Goal: Task Accomplishment & Management: Manage account settings

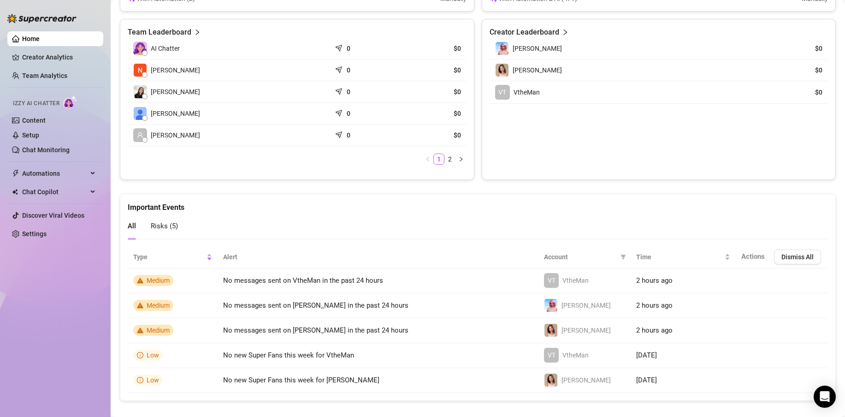
scroll to position [172, 0]
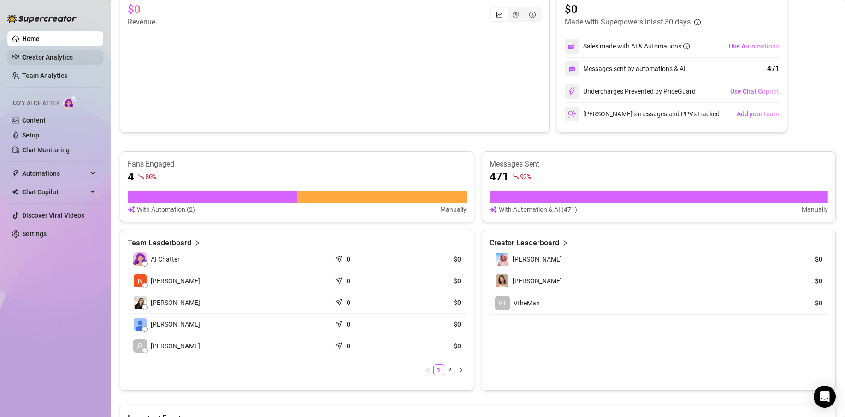
click at [68, 59] on link "Creator Analytics" at bounding box center [59, 57] width 74 height 15
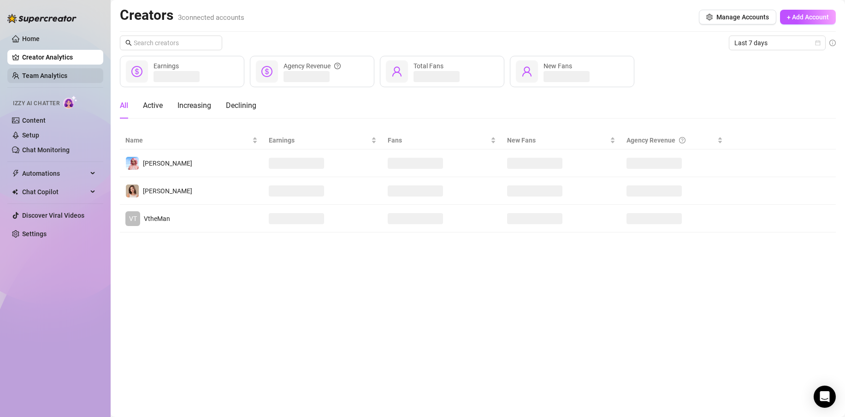
click at [47, 78] on link "Team Analytics" at bounding box center [44, 75] width 45 height 7
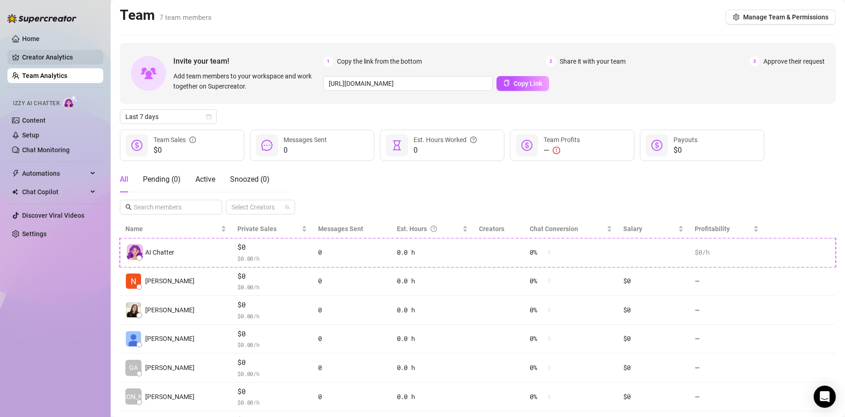
click at [49, 56] on link "Creator Analytics" at bounding box center [59, 57] width 74 height 15
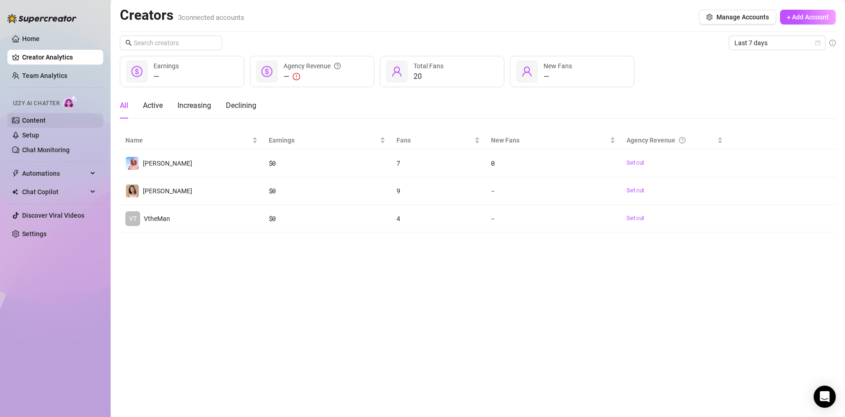
click at [42, 121] on link "Content" at bounding box center [33, 120] width 23 height 7
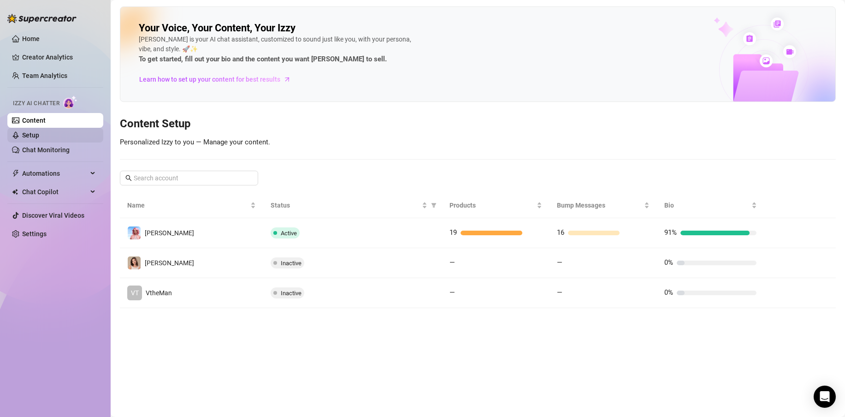
click at [25, 139] on link "Setup" at bounding box center [30, 134] width 17 height 7
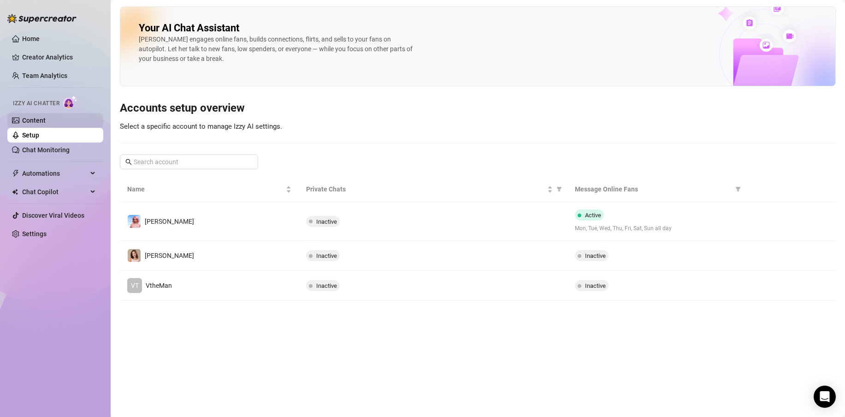
click at [40, 121] on link "Content" at bounding box center [33, 120] width 23 height 7
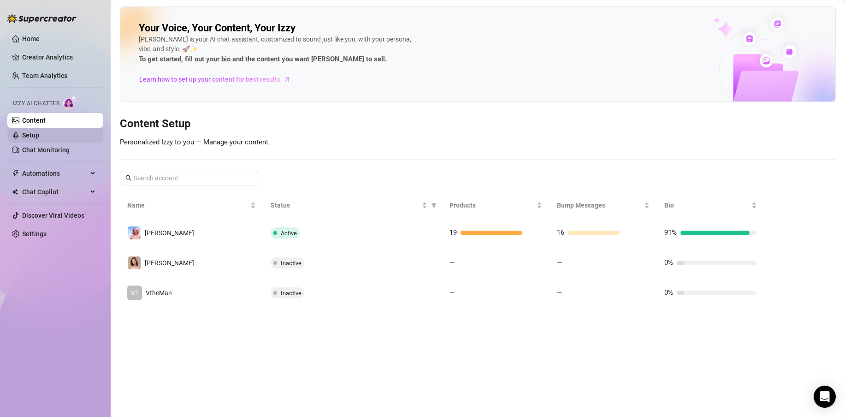
click at [39, 137] on link "Setup" at bounding box center [30, 134] width 17 height 7
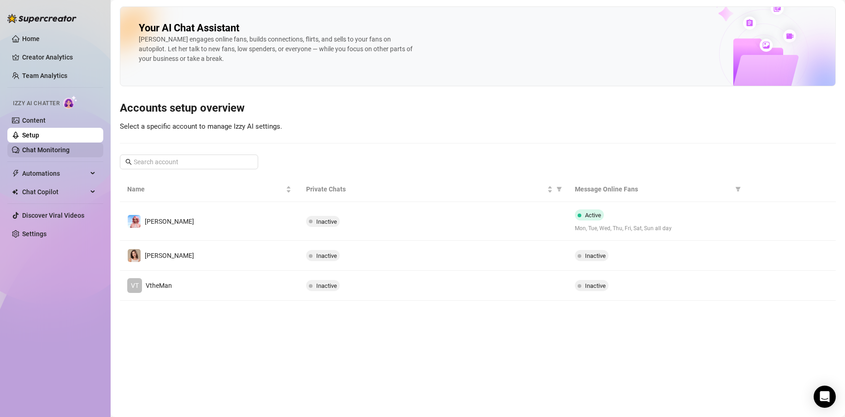
click at [47, 151] on link "Chat Monitoring" at bounding box center [45, 149] width 47 height 7
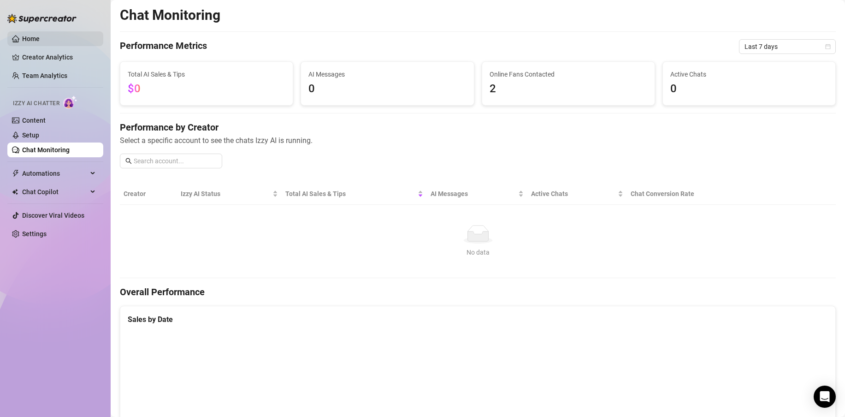
click at [40, 40] on link "Home" at bounding box center [31, 38] width 18 height 7
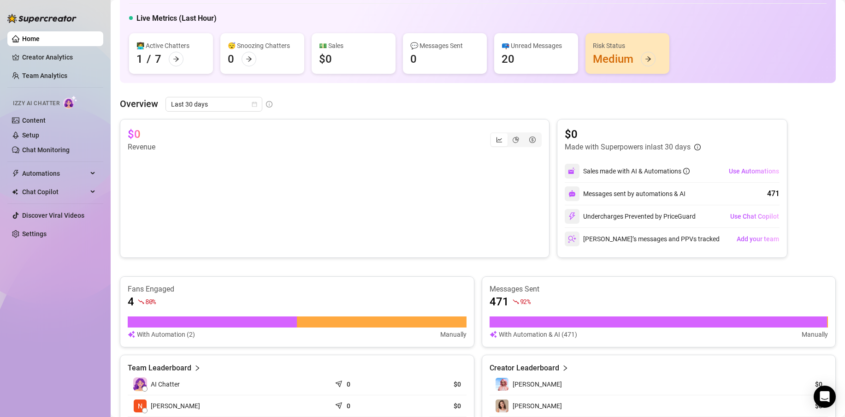
scroll to position [39, 0]
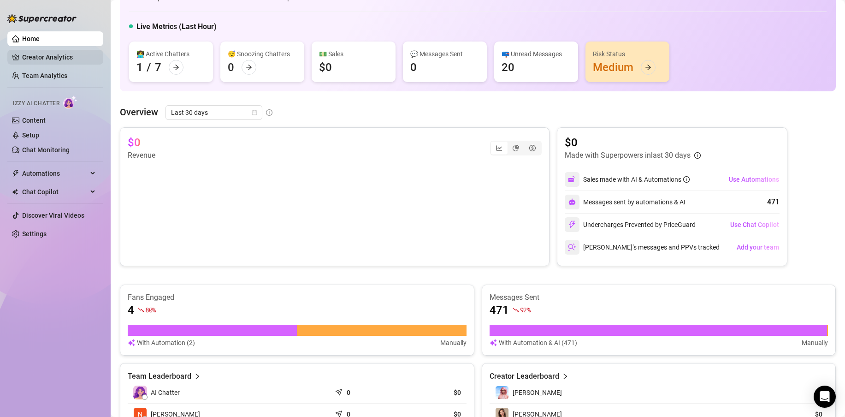
click at [55, 59] on link "Creator Analytics" at bounding box center [59, 57] width 74 height 15
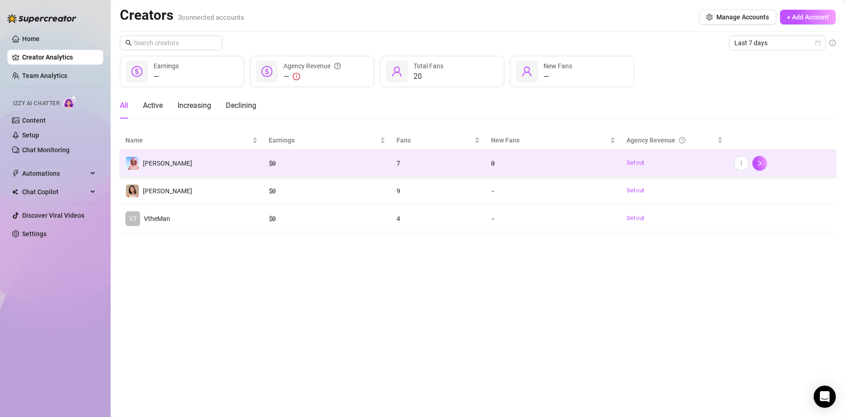
click at [280, 166] on div "$ 0" at bounding box center [327, 163] width 117 height 10
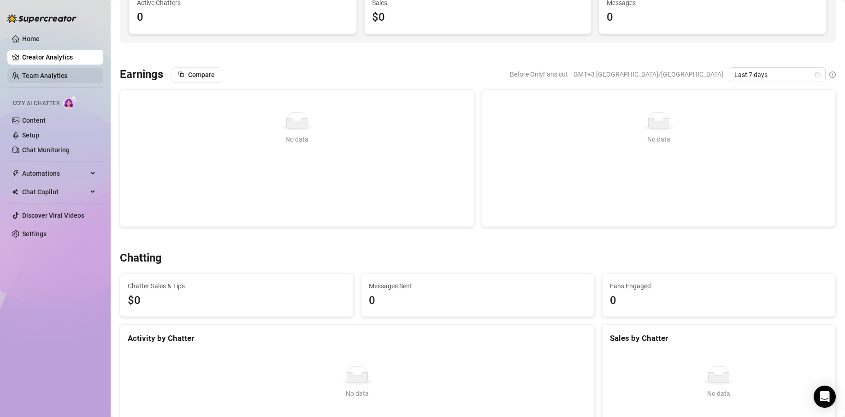
click at [60, 76] on link "Team Analytics" at bounding box center [44, 75] width 45 height 7
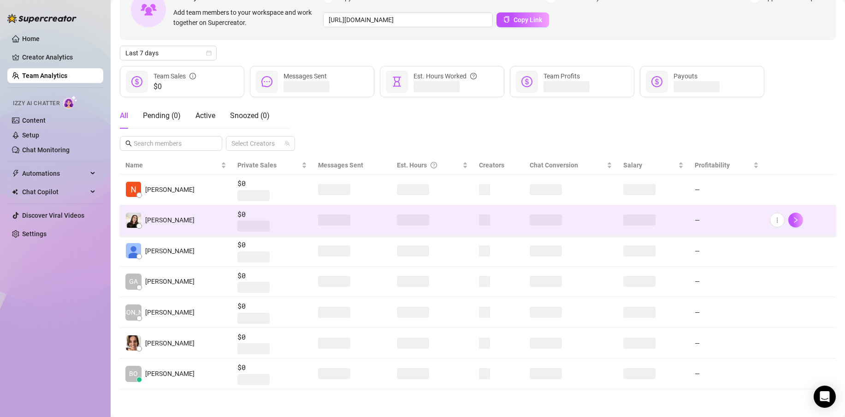
scroll to position [80, 0]
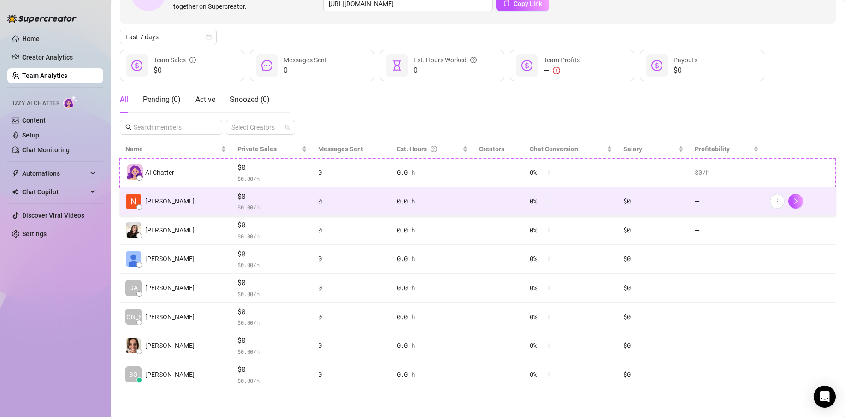
click at [214, 202] on td "[PERSON_NAME]" at bounding box center [176, 201] width 112 height 29
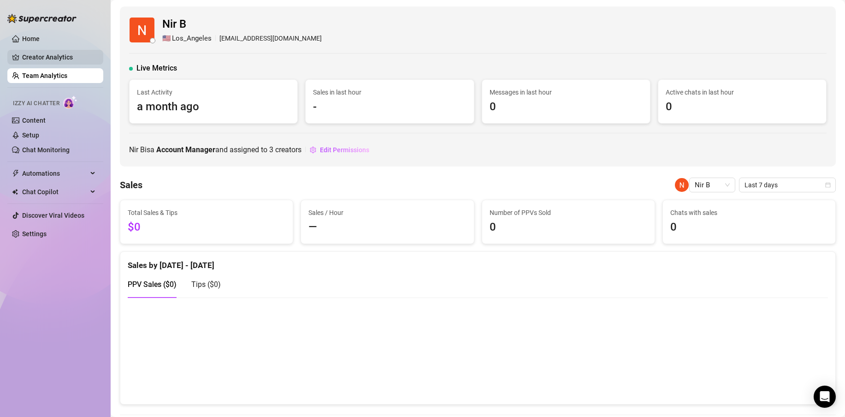
click at [55, 58] on link "Creator Analytics" at bounding box center [59, 57] width 74 height 15
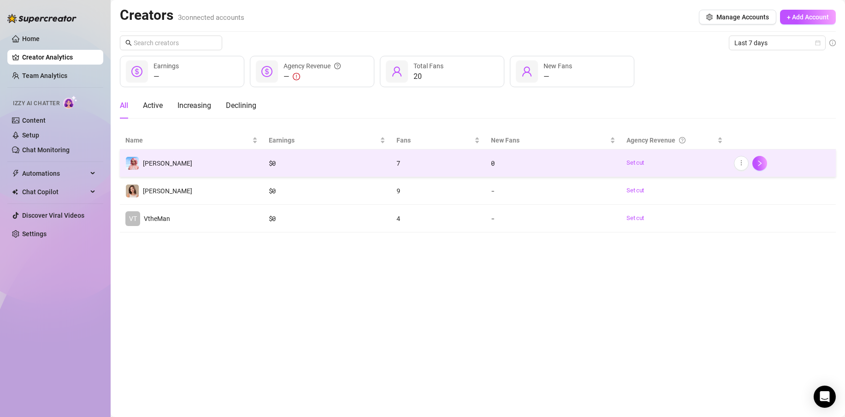
click at [214, 167] on td "[PERSON_NAME]" at bounding box center [191, 163] width 143 height 28
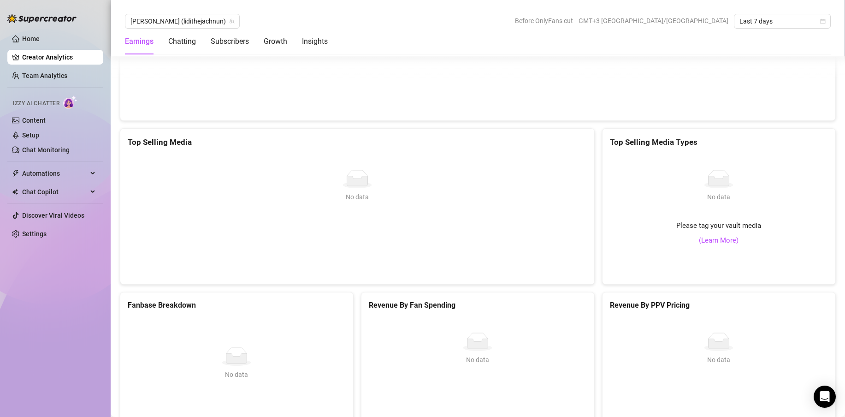
scroll to position [1494, 0]
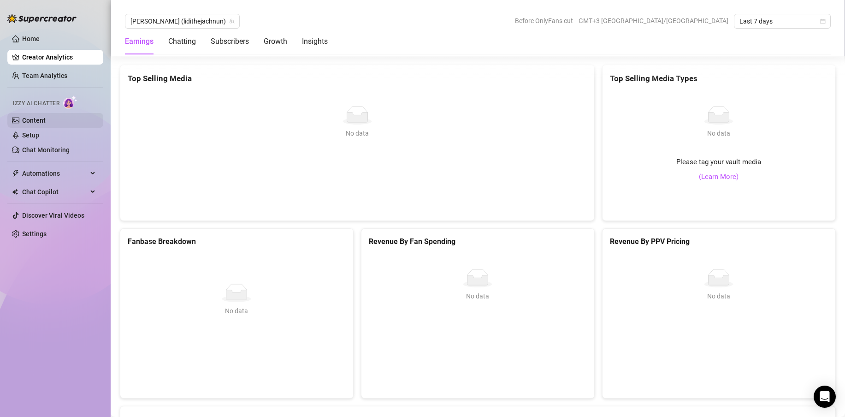
click at [41, 121] on link "Content" at bounding box center [33, 120] width 23 height 7
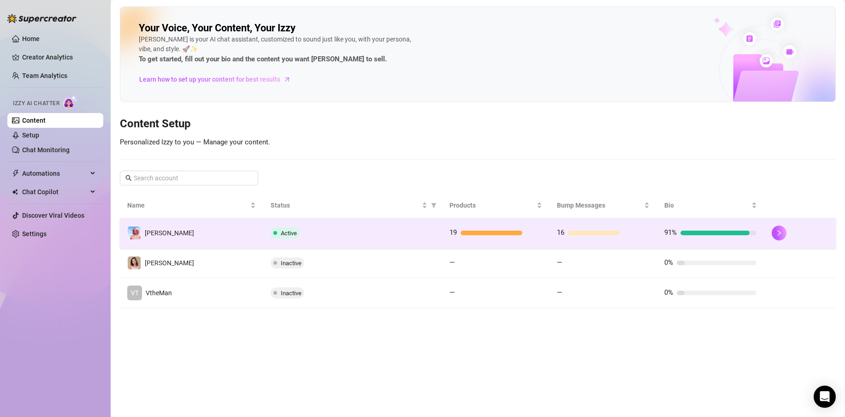
click at [358, 231] on div "Active" at bounding box center [352, 232] width 164 height 11
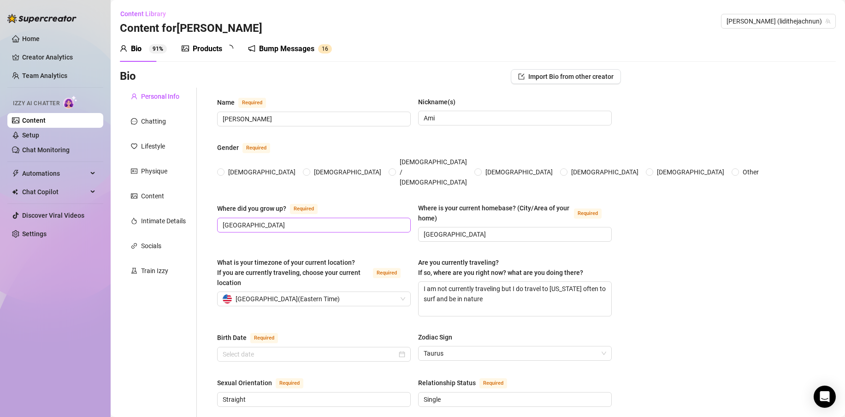
radio input "true"
type input "[DATE]"
click at [151, 117] on div "Chatting" at bounding box center [153, 121] width 25 height 10
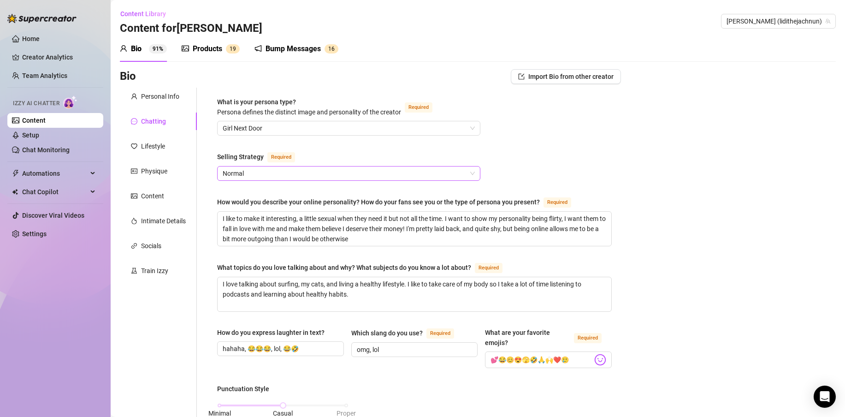
click at [245, 174] on span "Normal" at bounding box center [349, 173] width 252 height 14
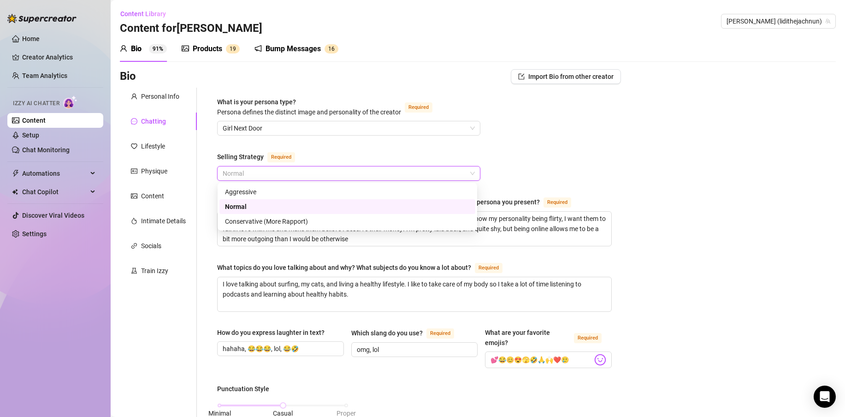
click at [244, 157] on div "Selling Strategy" at bounding box center [240, 157] width 47 height 10
click at [244, 166] on input "Selling Strategy Required" at bounding box center [345, 173] width 244 height 14
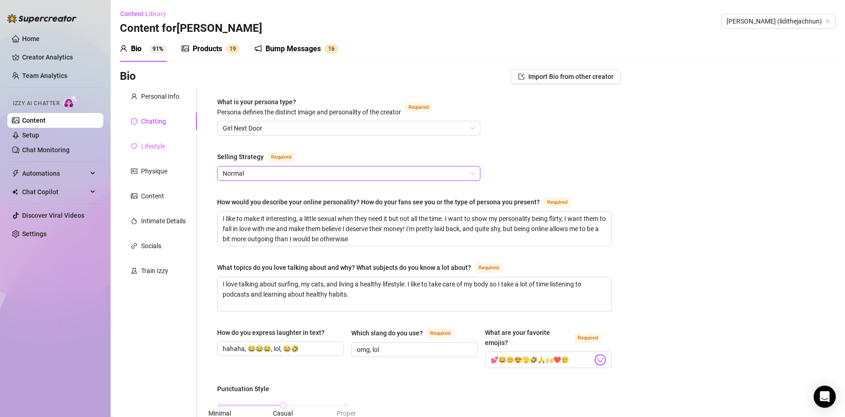
click at [166, 144] on div "Lifestyle" at bounding box center [158, 146] width 77 height 18
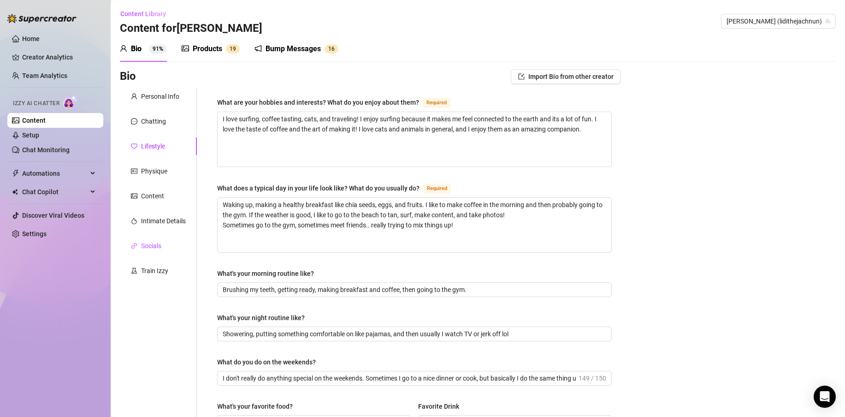
click at [155, 247] on div "Socials" at bounding box center [151, 246] width 20 height 10
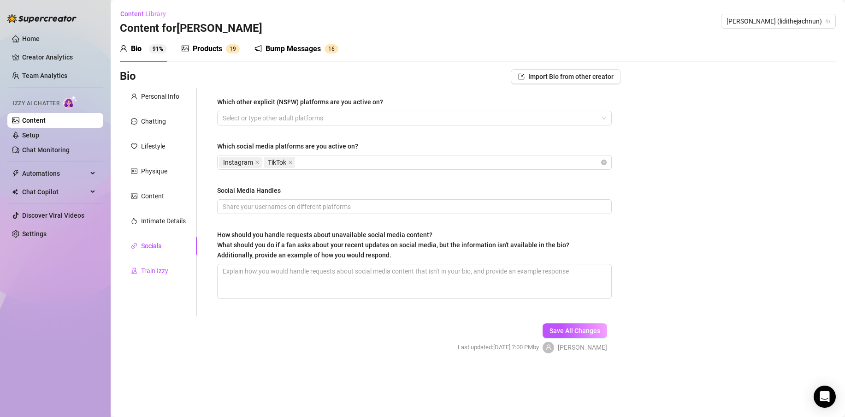
click at [153, 271] on div "Train Izzy" at bounding box center [154, 270] width 27 height 10
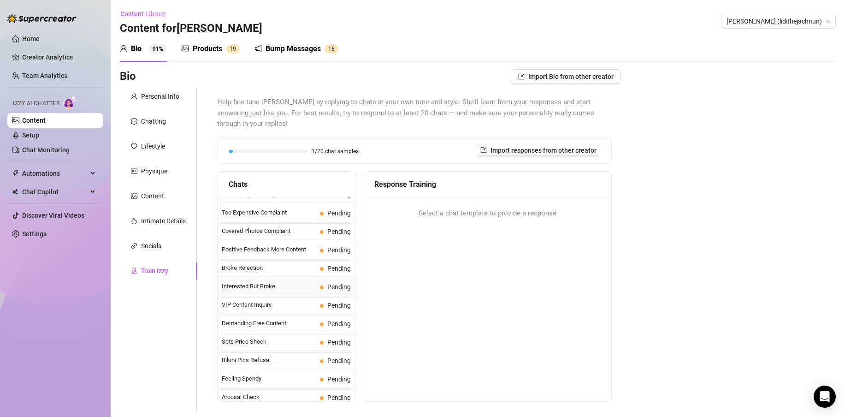
scroll to position [122, 0]
click at [274, 262] on span "Broke Rejection" at bounding box center [269, 266] width 94 height 9
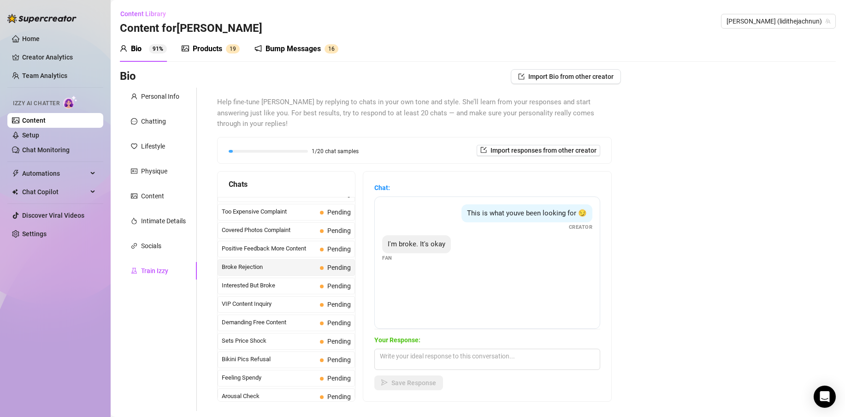
click at [199, 52] on div "Products" at bounding box center [207, 48] width 29 height 11
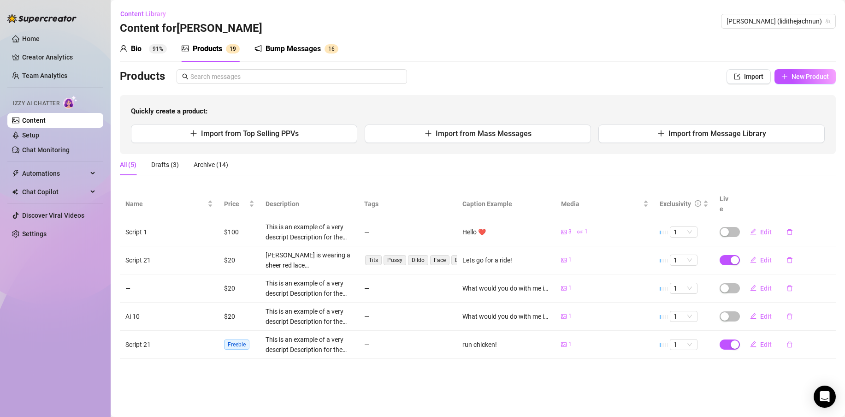
click at [291, 50] on div "Bump Messages" at bounding box center [292, 48] width 55 height 11
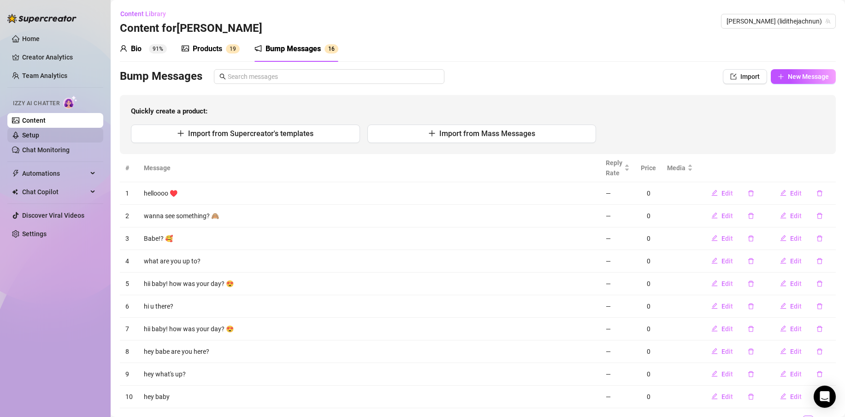
click at [26, 135] on link "Setup" at bounding box center [30, 134] width 17 height 7
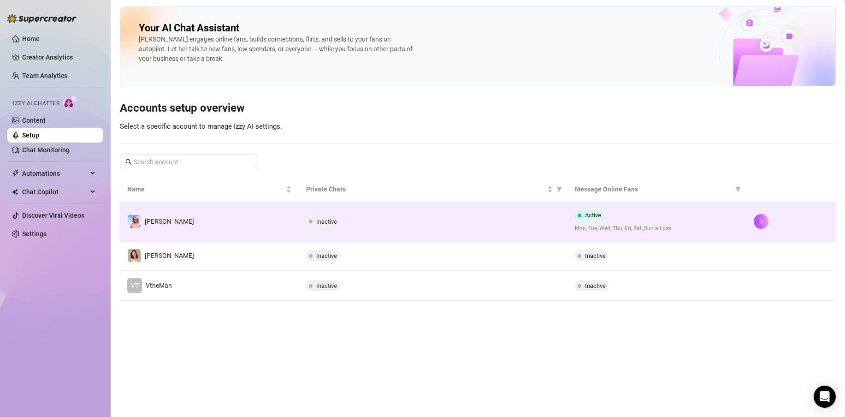
click at [355, 220] on div "Inactive" at bounding box center [432, 221] width 253 height 11
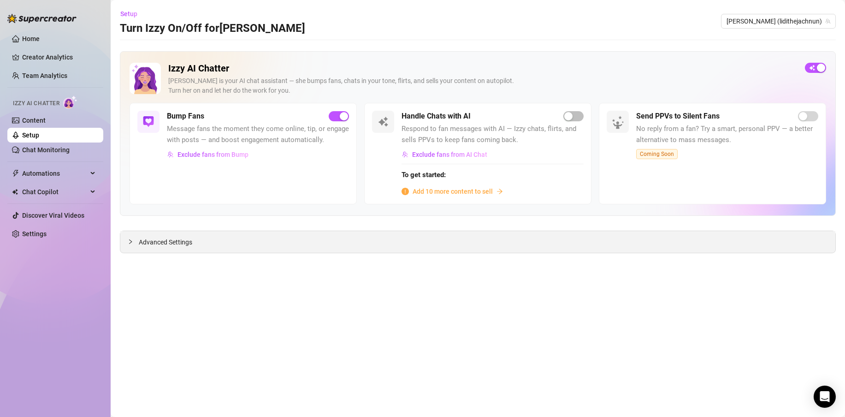
click at [272, 247] on div "Advanced Settings" at bounding box center [477, 242] width 715 height 22
click at [175, 244] on span "Advanced Settings" at bounding box center [165, 242] width 53 height 10
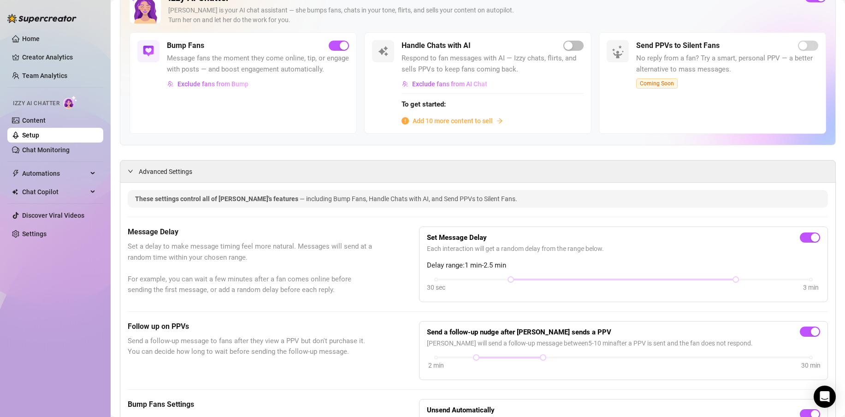
scroll to position [70, 0]
click at [168, 173] on span "Advanced Settings" at bounding box center [165, 172] width 53 height 10
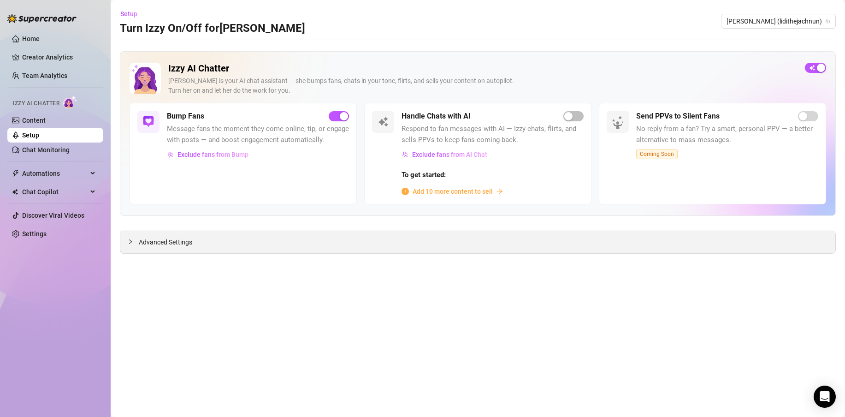
scroll to position [0, 0]
click at [63, 151] on link "Chat Monitoring" at bounding box center [45, 149] width 47 height 7
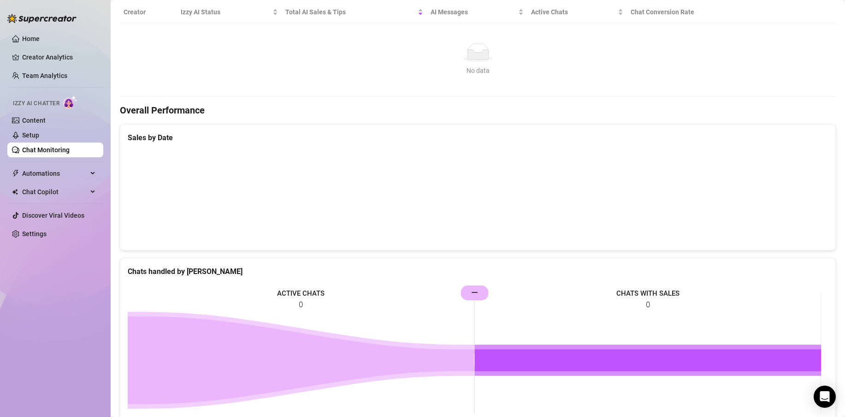
scroll to position [238, 0]
